Goal: Information Seeking & Learning: Learn about a topic

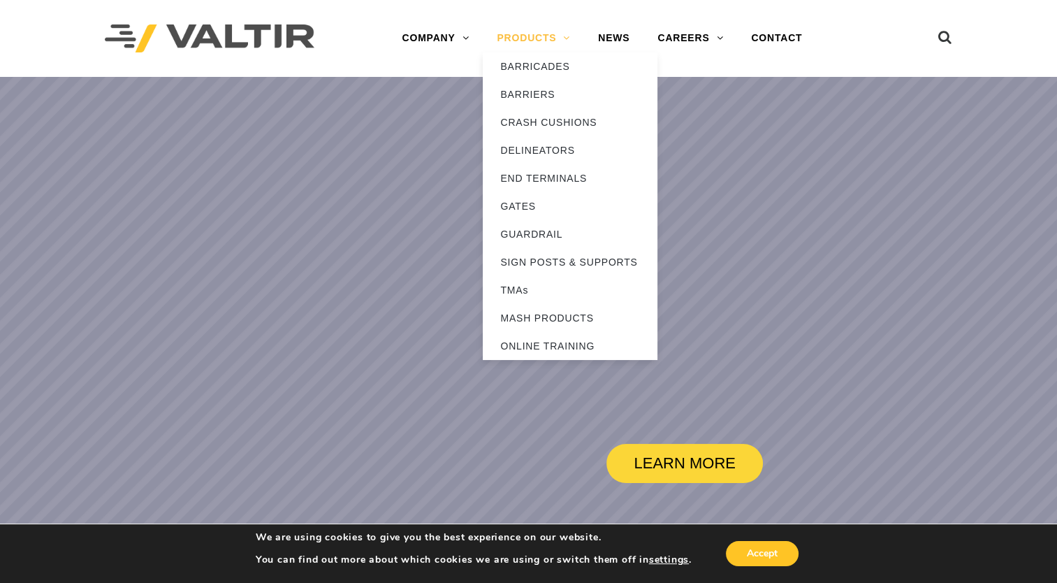
click at [545, 36] on link "PRODUCTS" at bounding box center [533, 38] width 101 height 28
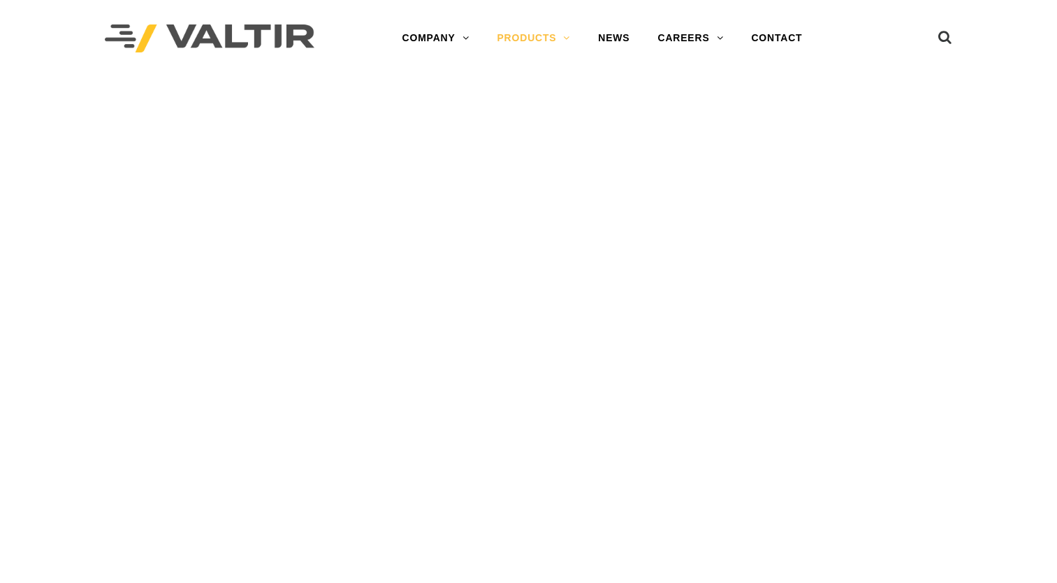
click at [545, 36] on link "PRODUCTS" at bounding box center [533, 38] width 101 height 28
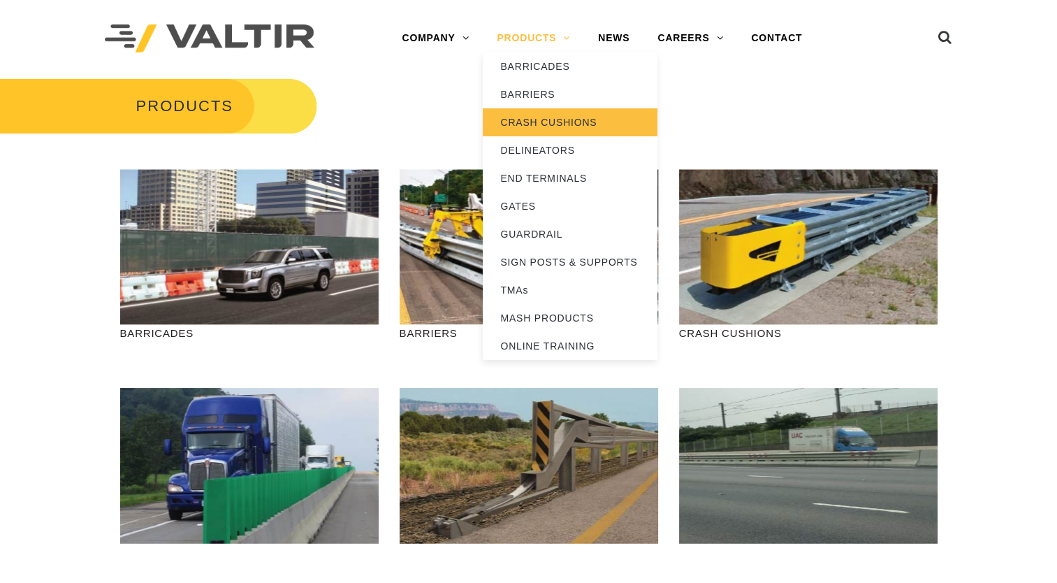
click at [549, 125] on link "CRASH CUSHIONS" at bounding box center [570, 122] width 175 height 28
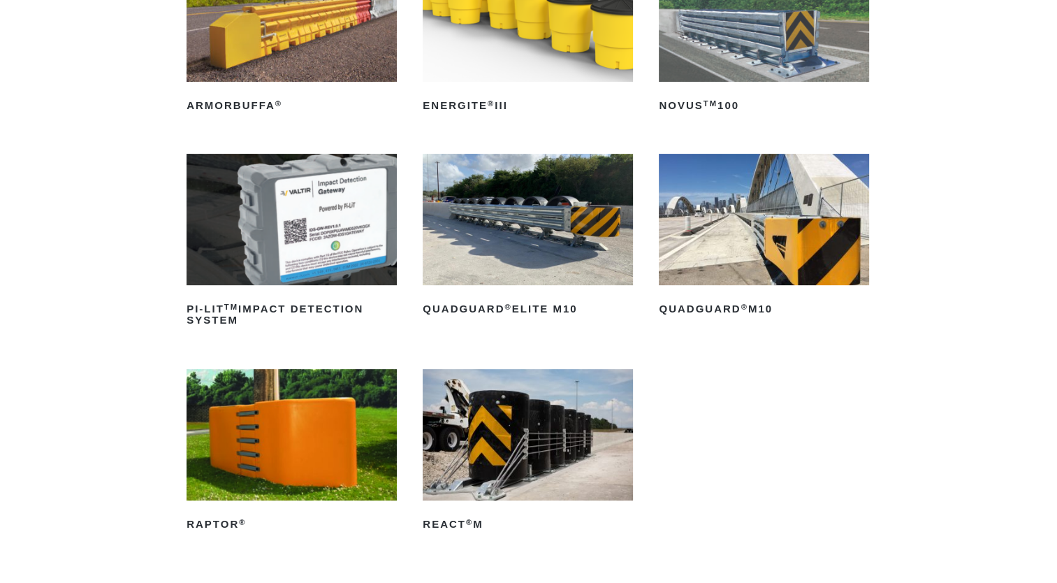
scroll to position [280, 0]
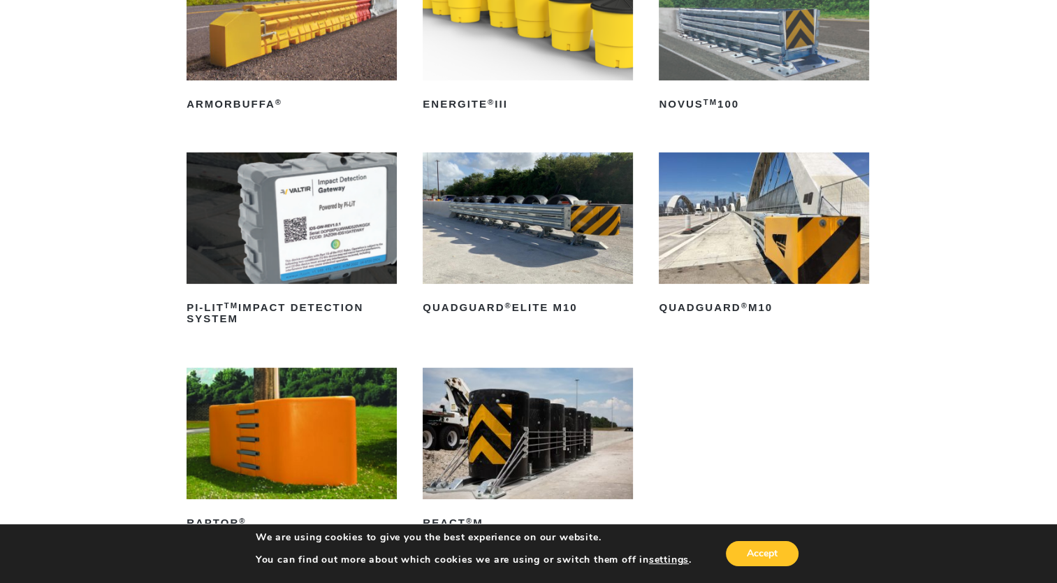
click at [536, 233] on img at bounding box center [528, 217] width 210 height 131
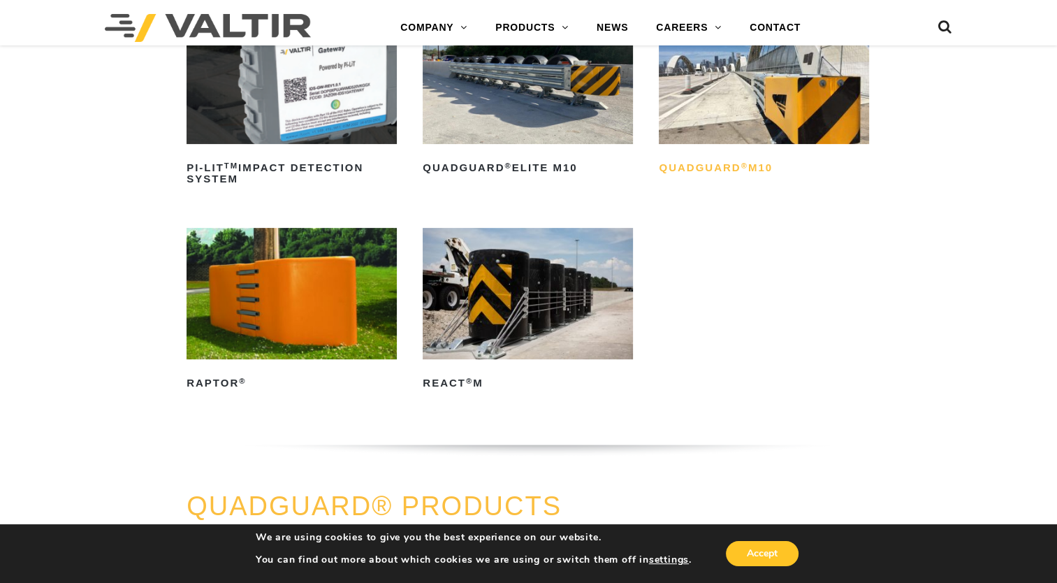
scroll to position [210, 0]
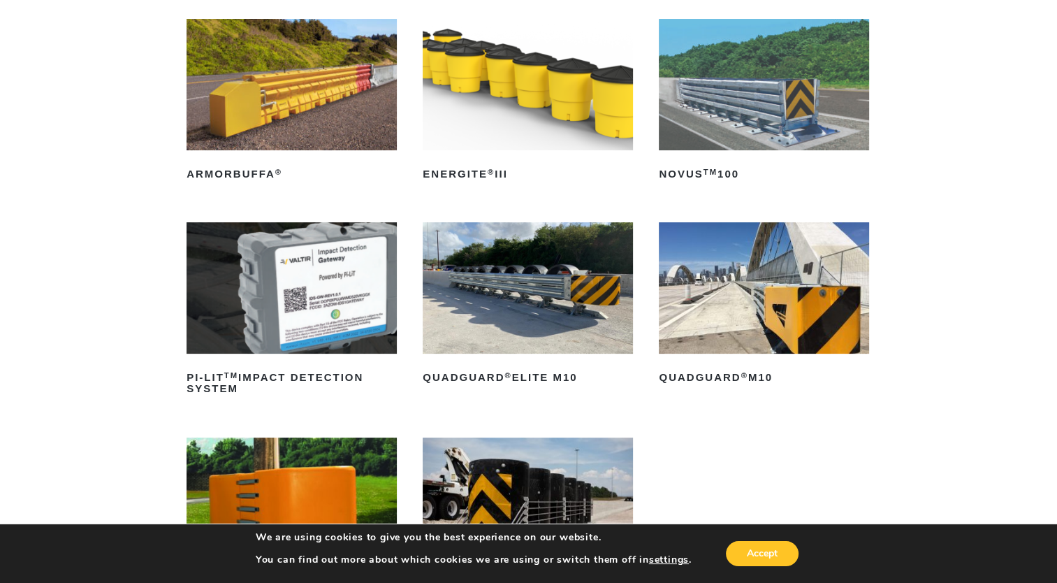
click at [732, 294] on img at bounding box center [764, 287] width 210 height 131
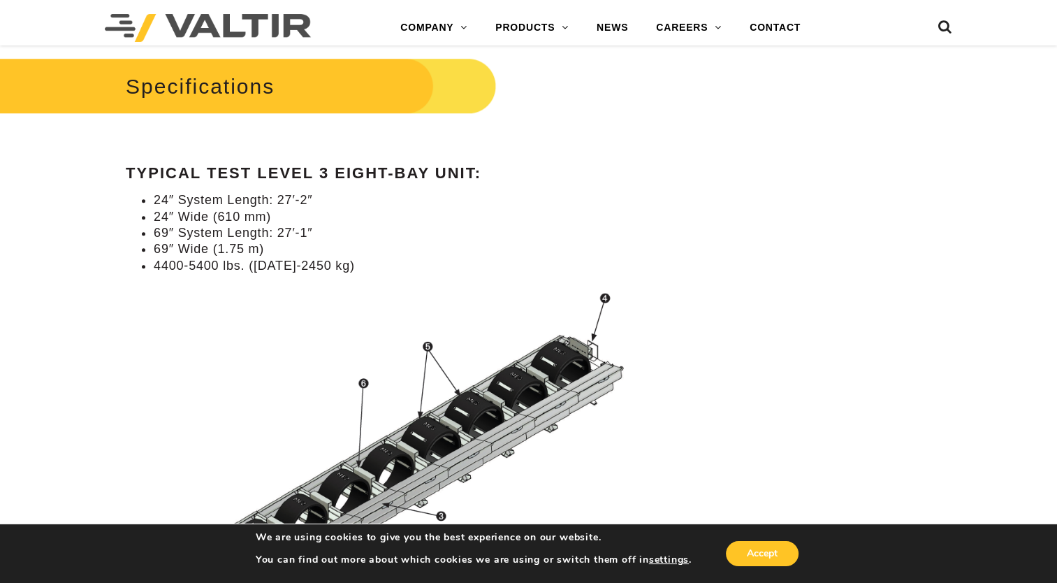
scroll to position [1258, 0]
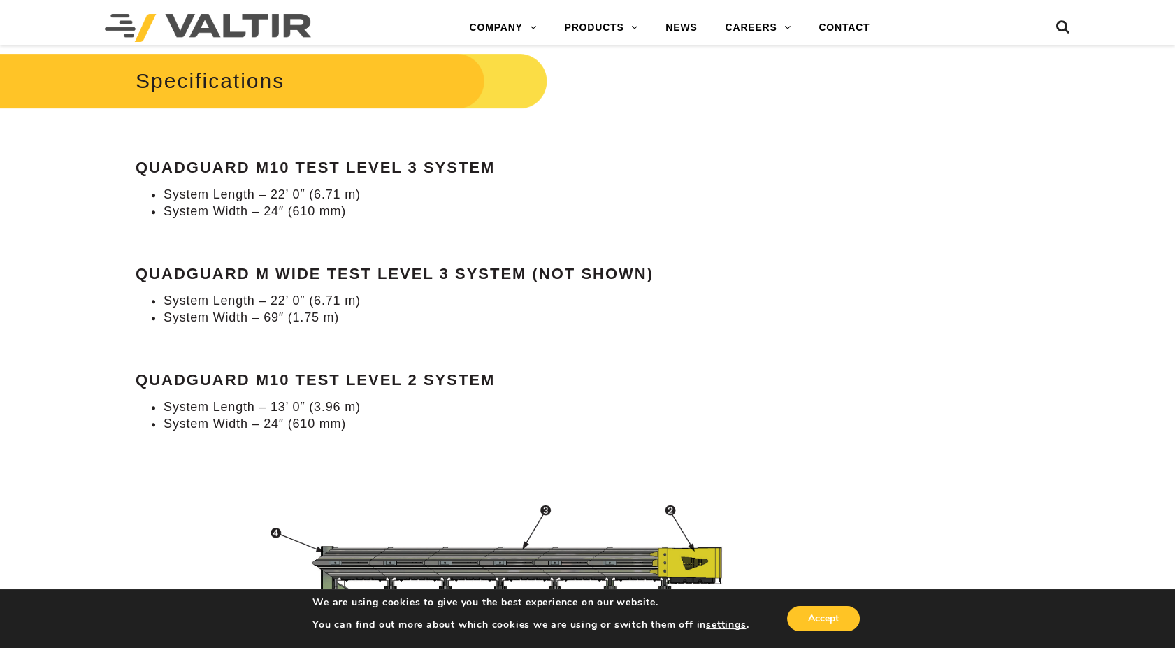
scroll to position [1242, 0]
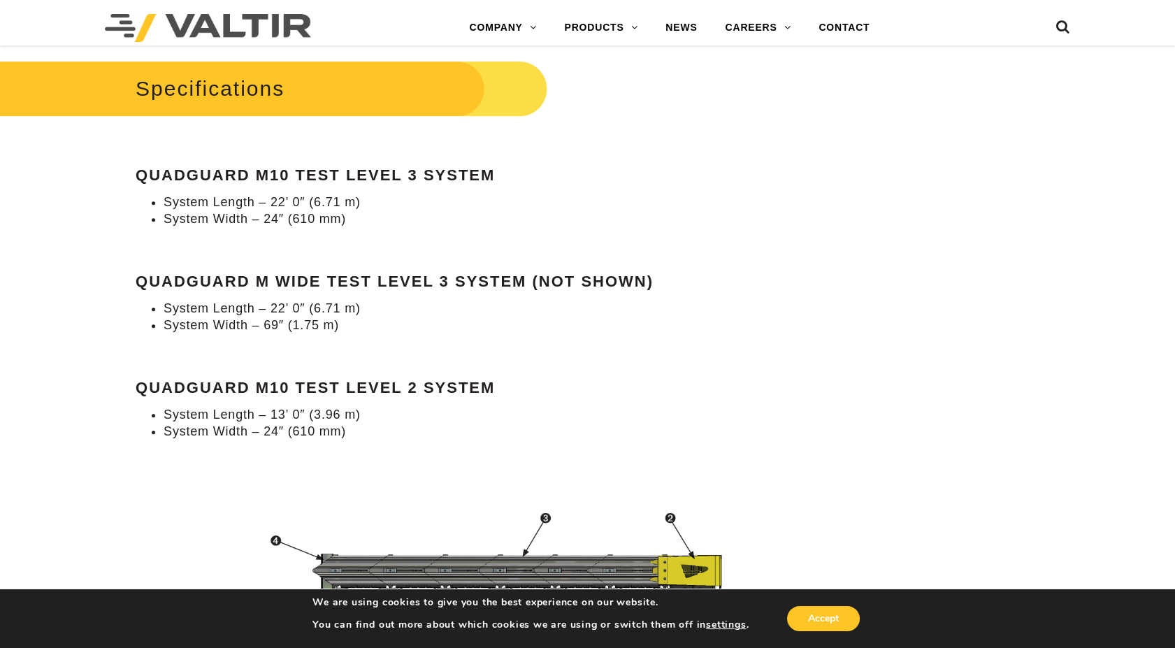
click at [725, 103] on div "Specifications QuadGuard M10 Test Level 3 System System Length – 22’ 0″ (6.71 m…" at bounding box center [441, 248] width 610 height 384
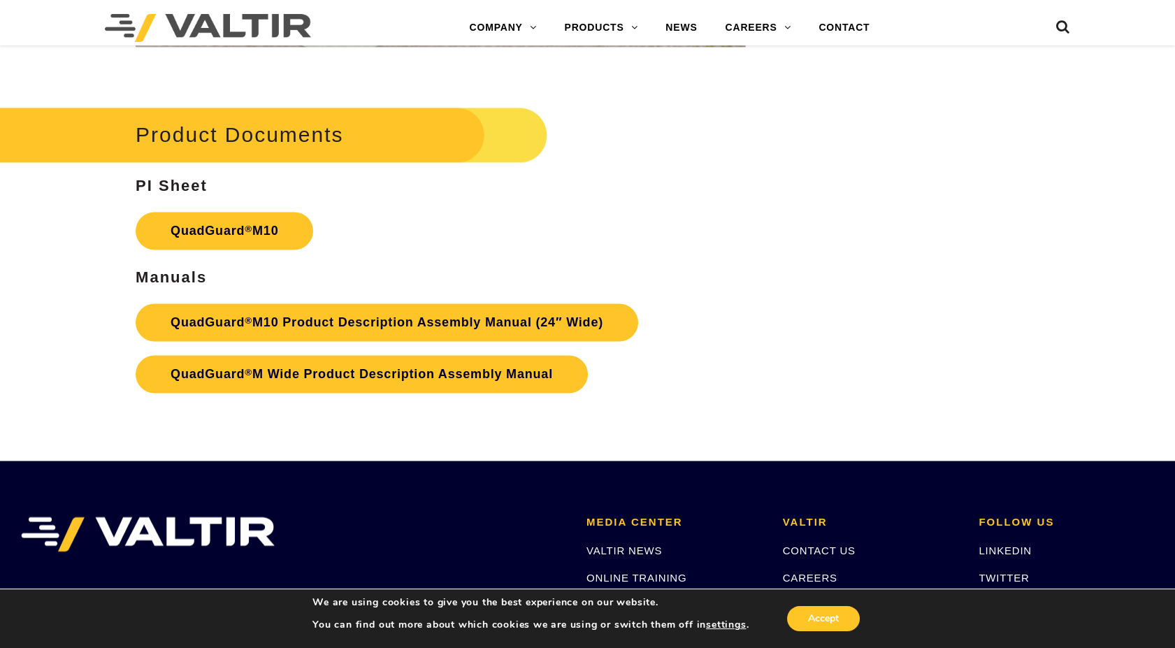
scroll to position [4561, 0]
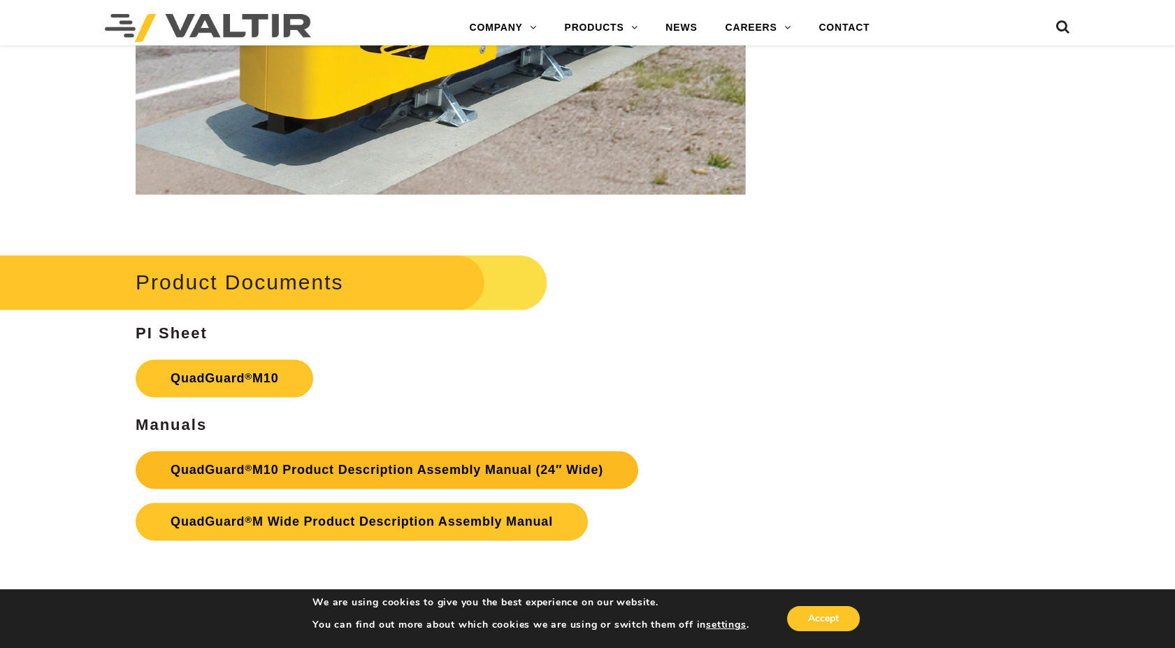
click at [500, 478] on link "QuadGuard ® M10 Product Description Assembly Manual (24″ Wide)" at bounding box center [387, 470] width 503 height 38
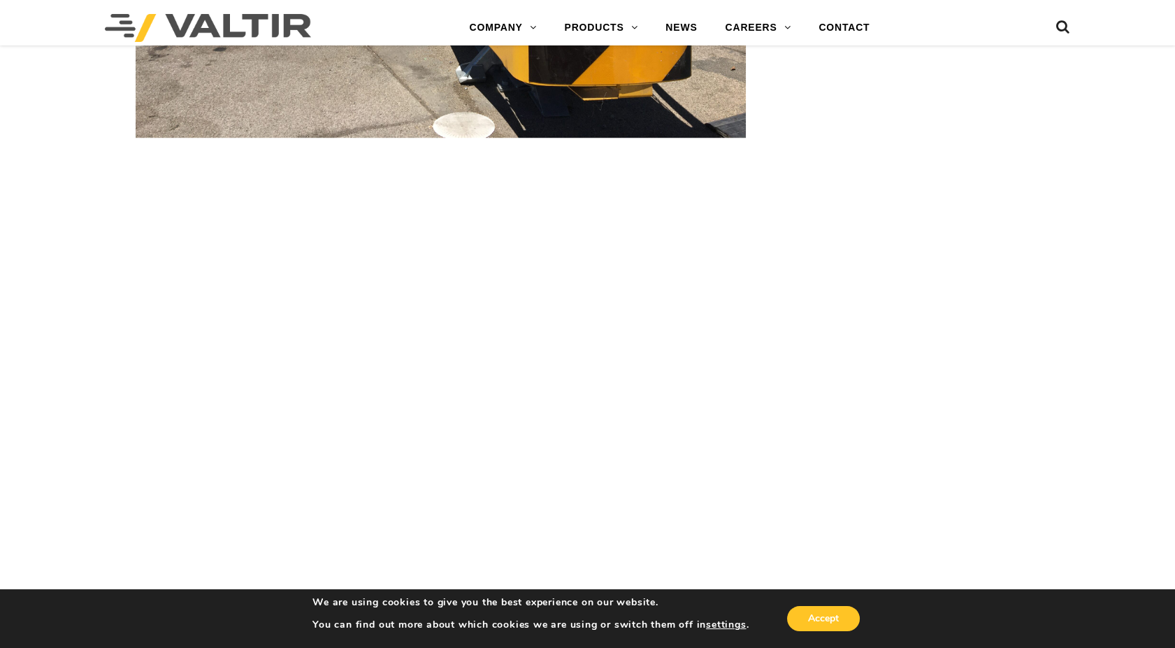
scroll to position [2464, 0]
